Goal: Navigation & Orientation: Find specific page/section

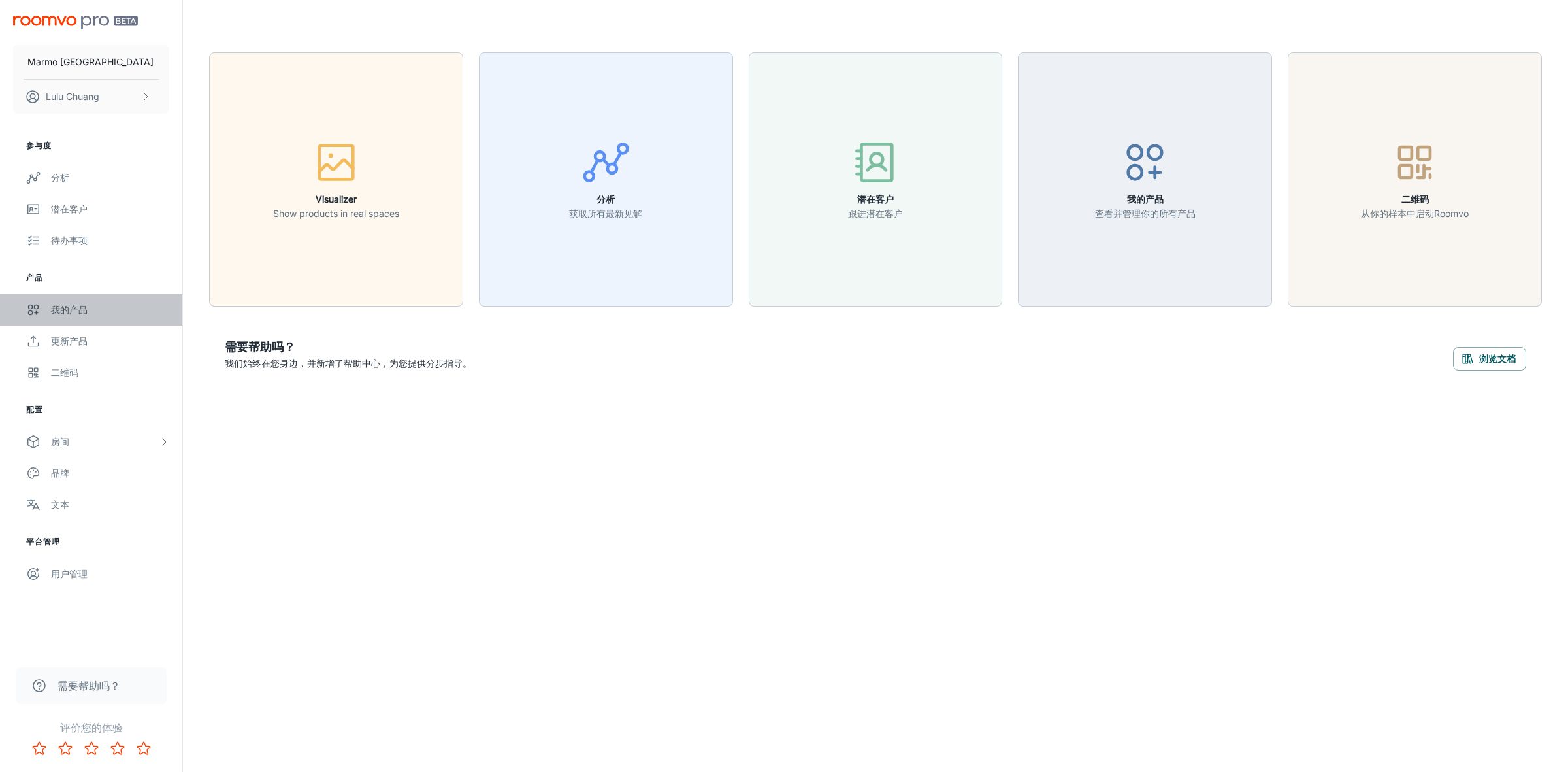
click at [57, 302] on div "我的产品" at bounding box center [109, 310] width 118 height 15
click at [74, 441] on div "房间" at bounding box center [105, 442] width 108 height 15
click at [98, 538] on div "Custom Rooms" at bounding box center [109, 536] width 118 height 15
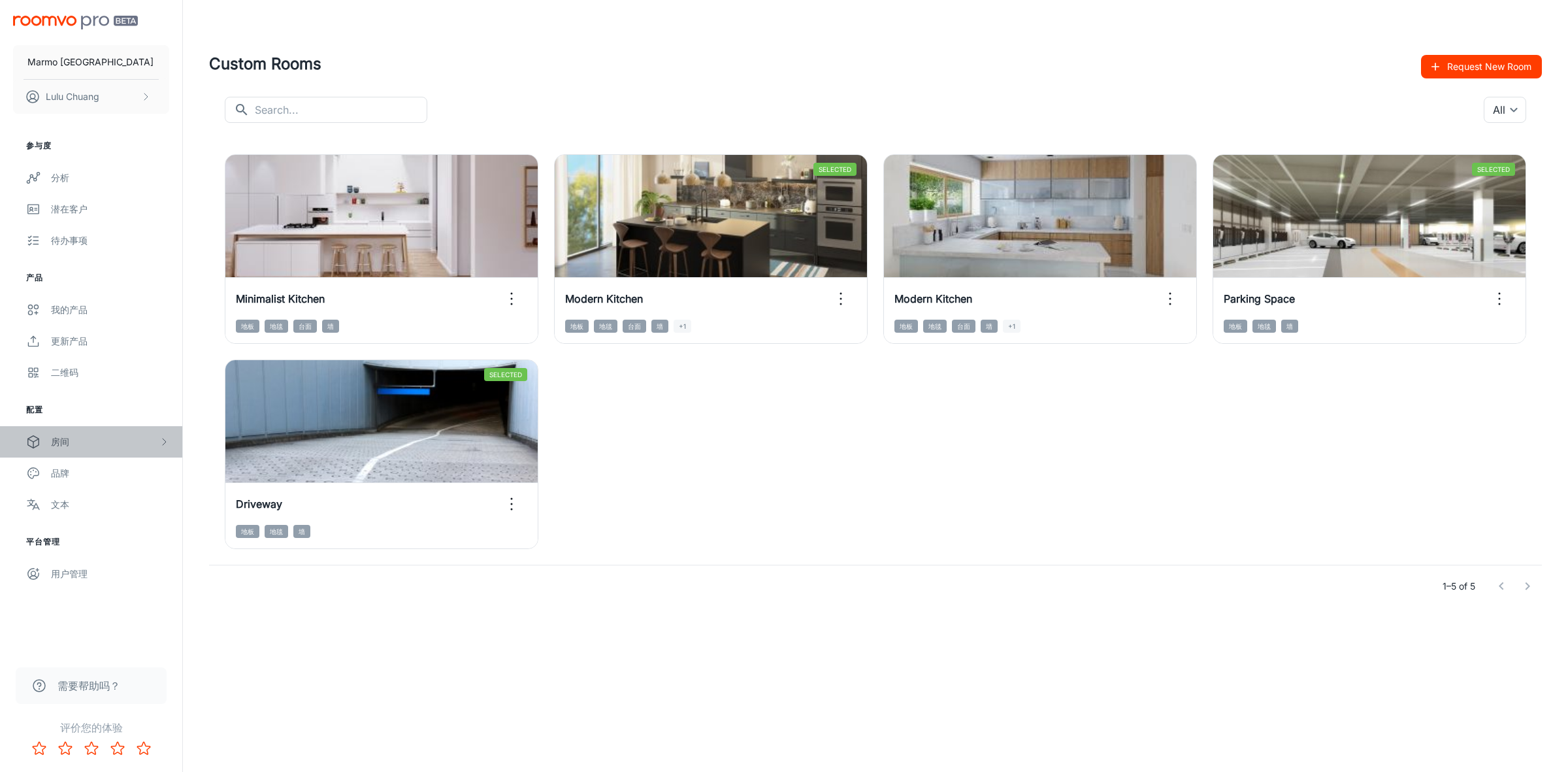
click at [125, 440] on div "房间" at bounding box center [105, 442] width 108 height 15
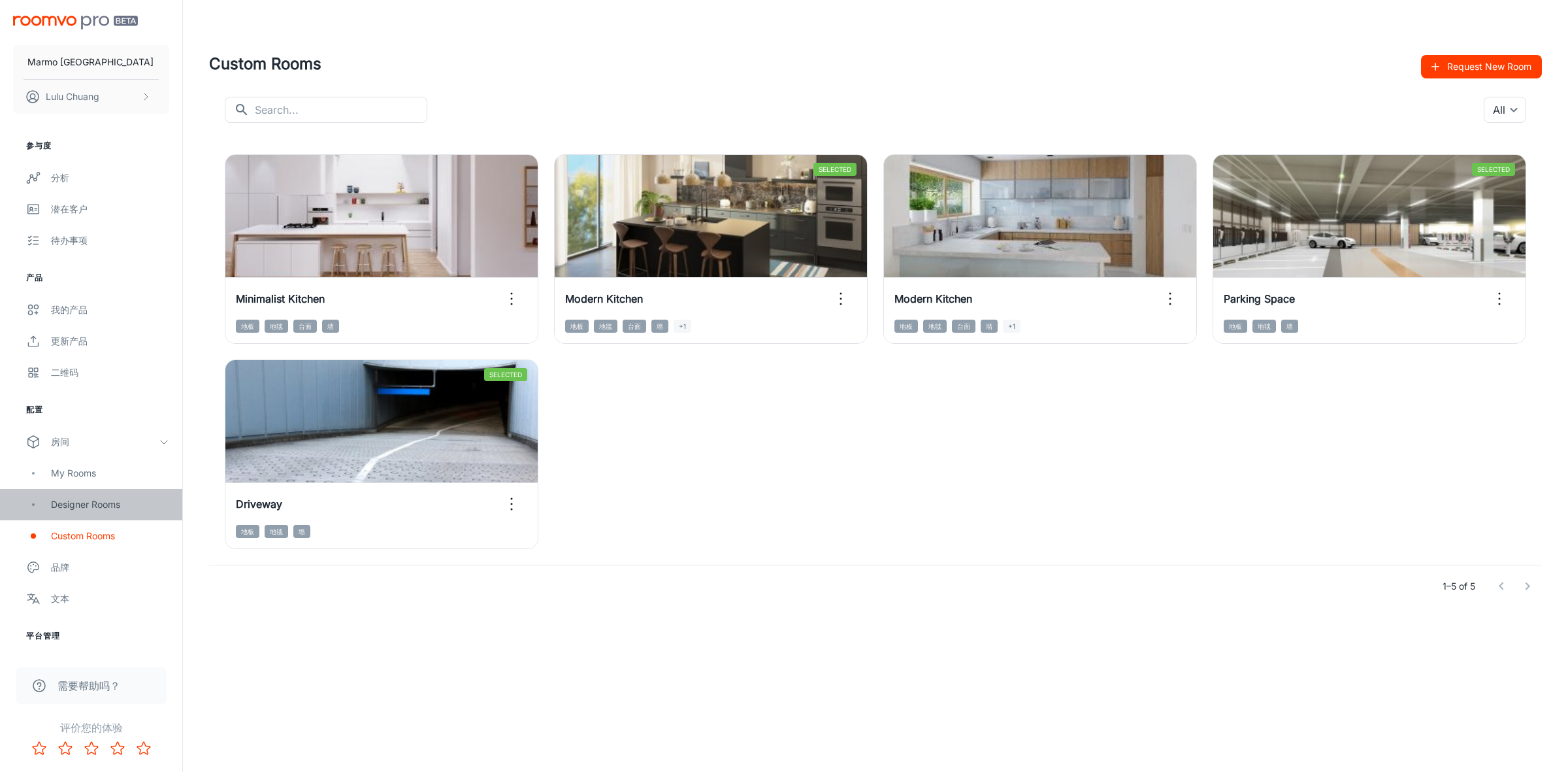
click at [123, 517] on div "Designer Rooms" at bounding box center [91, 504] width 182 height 31
